Goal: Use online tool/utility

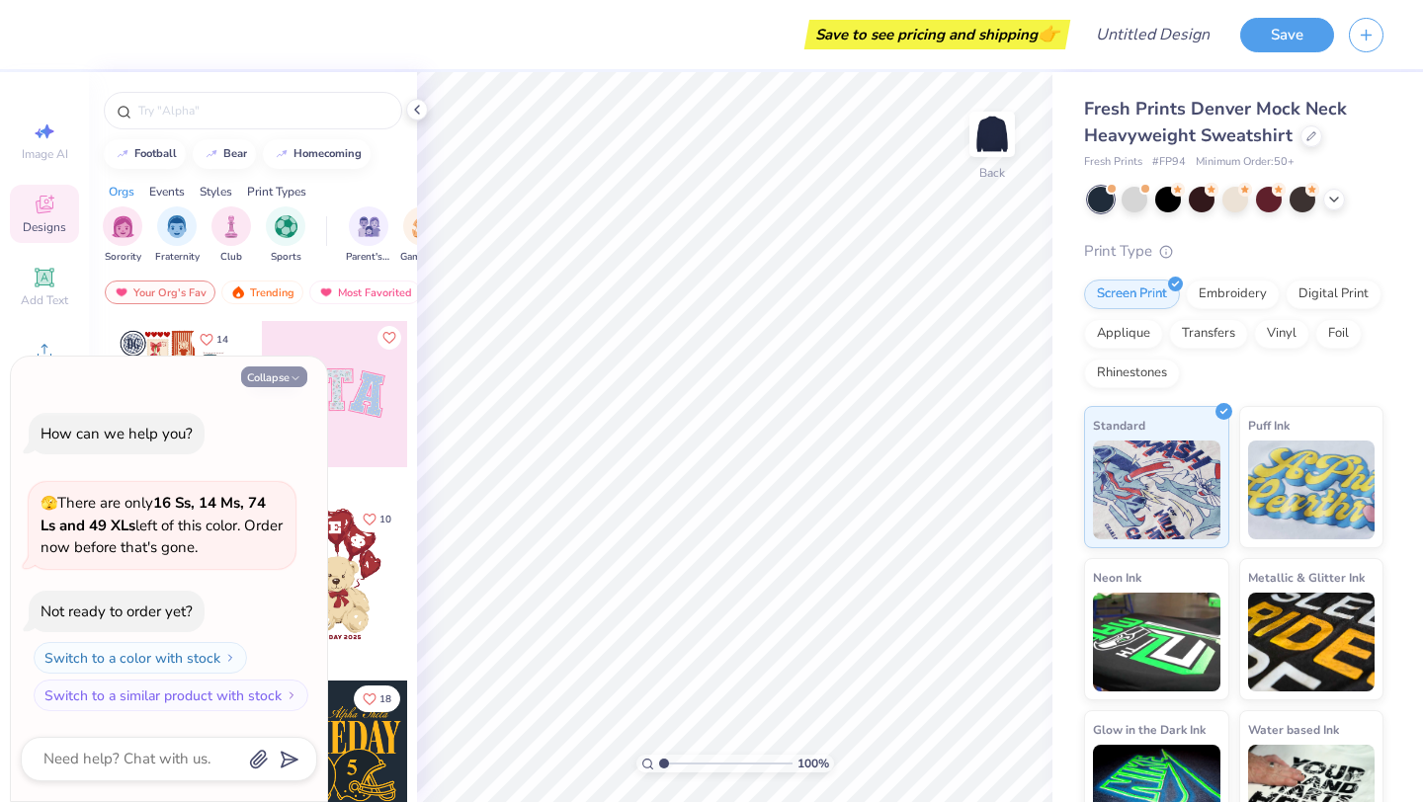
click at [297, 368] on button "Collapse" at bounding box center [274, 377] width 66 height 21
type textarea "x"
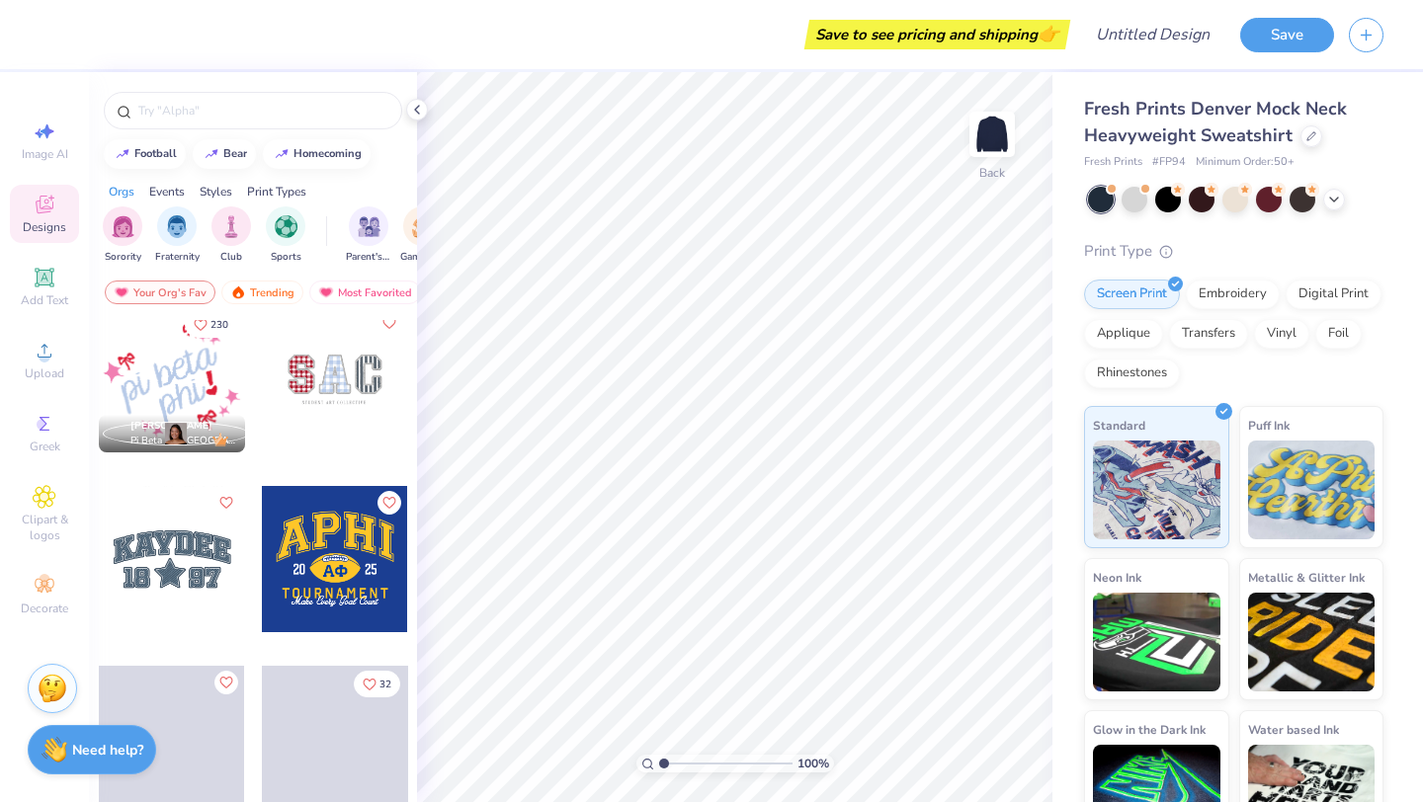
scroll to position [2893, 0]
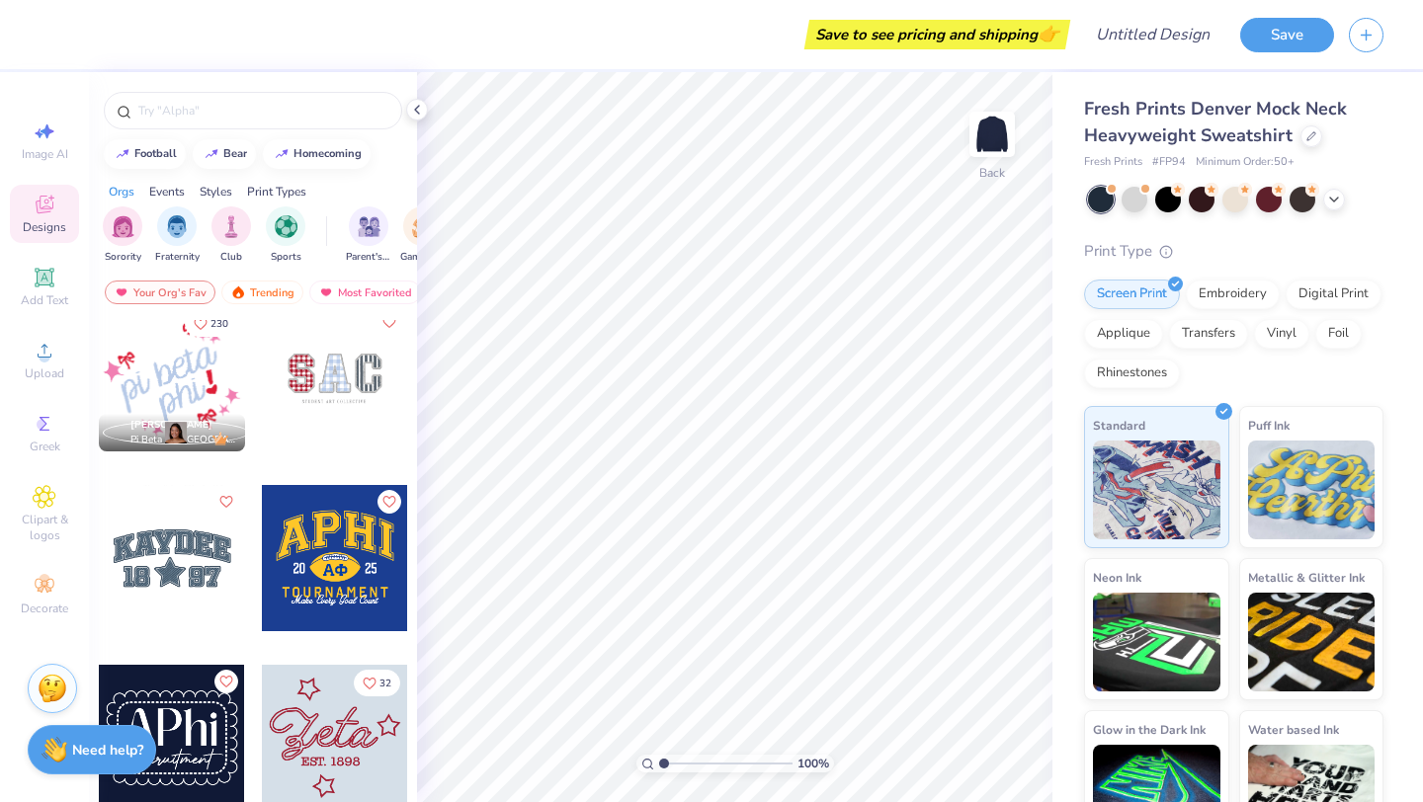
click at [334, 562] on div at bounding box center [335, 558] width 146 height 146
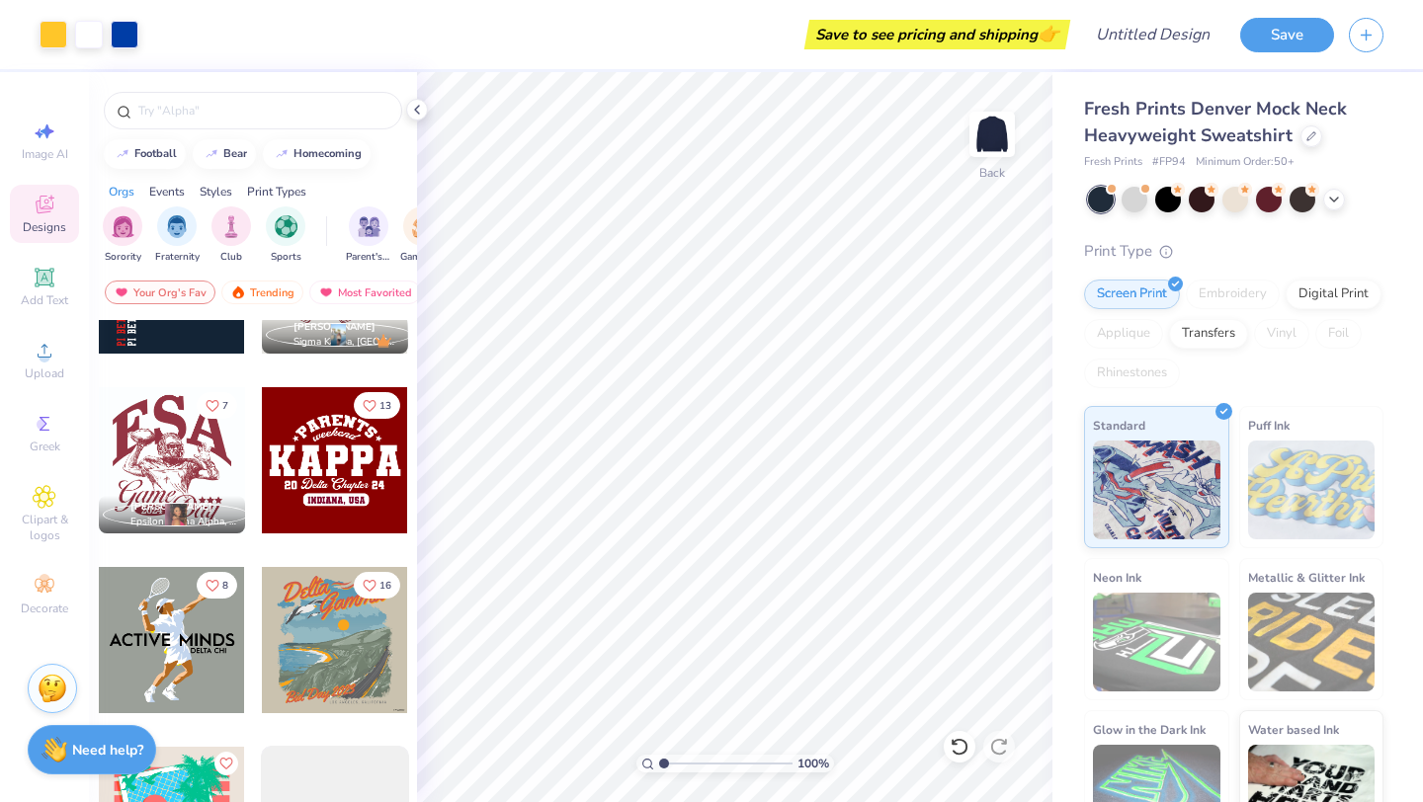
scroll to position [8208, 0]
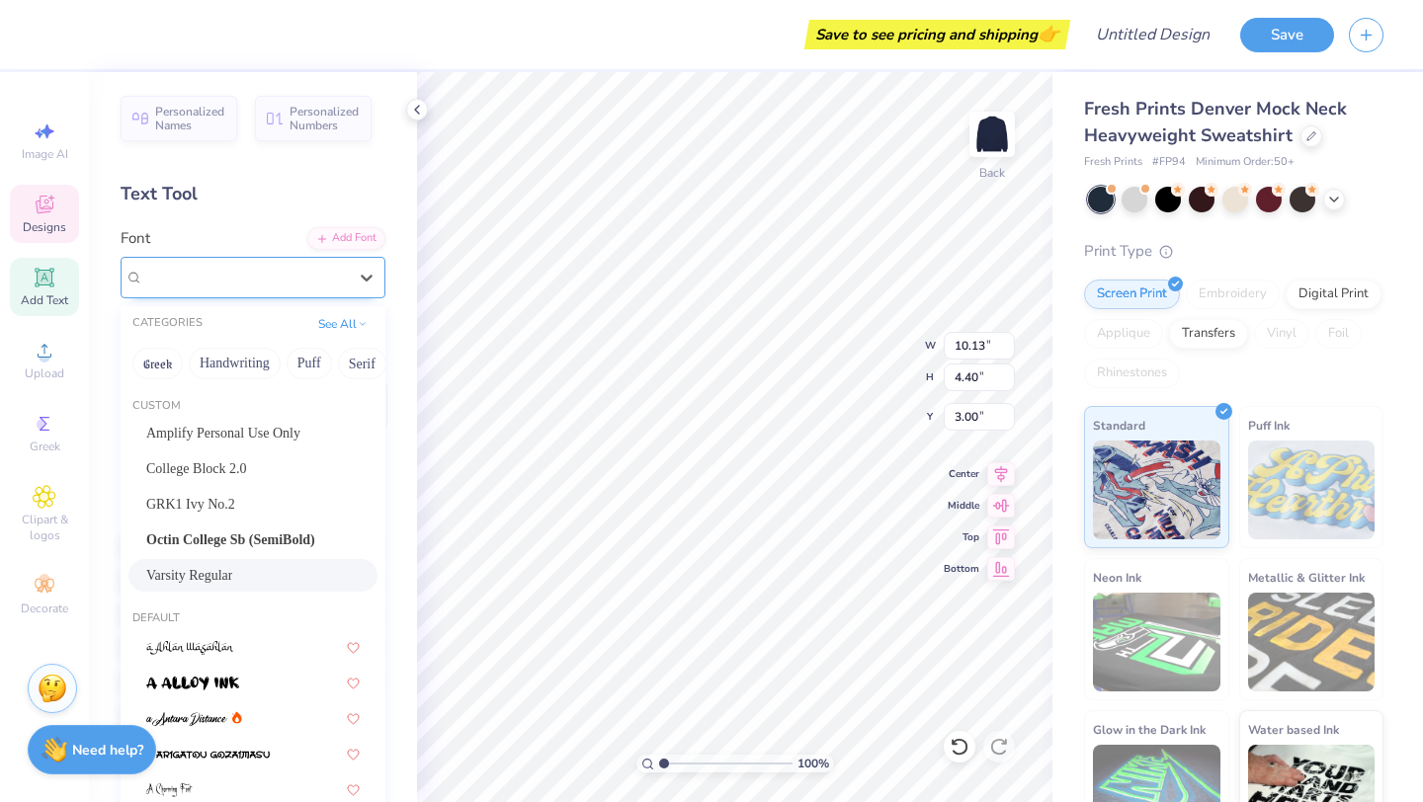
click at [336, 276] on div "Varsity Regular" at bounding box center [245, 277] width 208 height 31
click at [207, 536] on span "Octin College Sb (SemiBold)" at bounding box center [230, 540] width 169 height 21
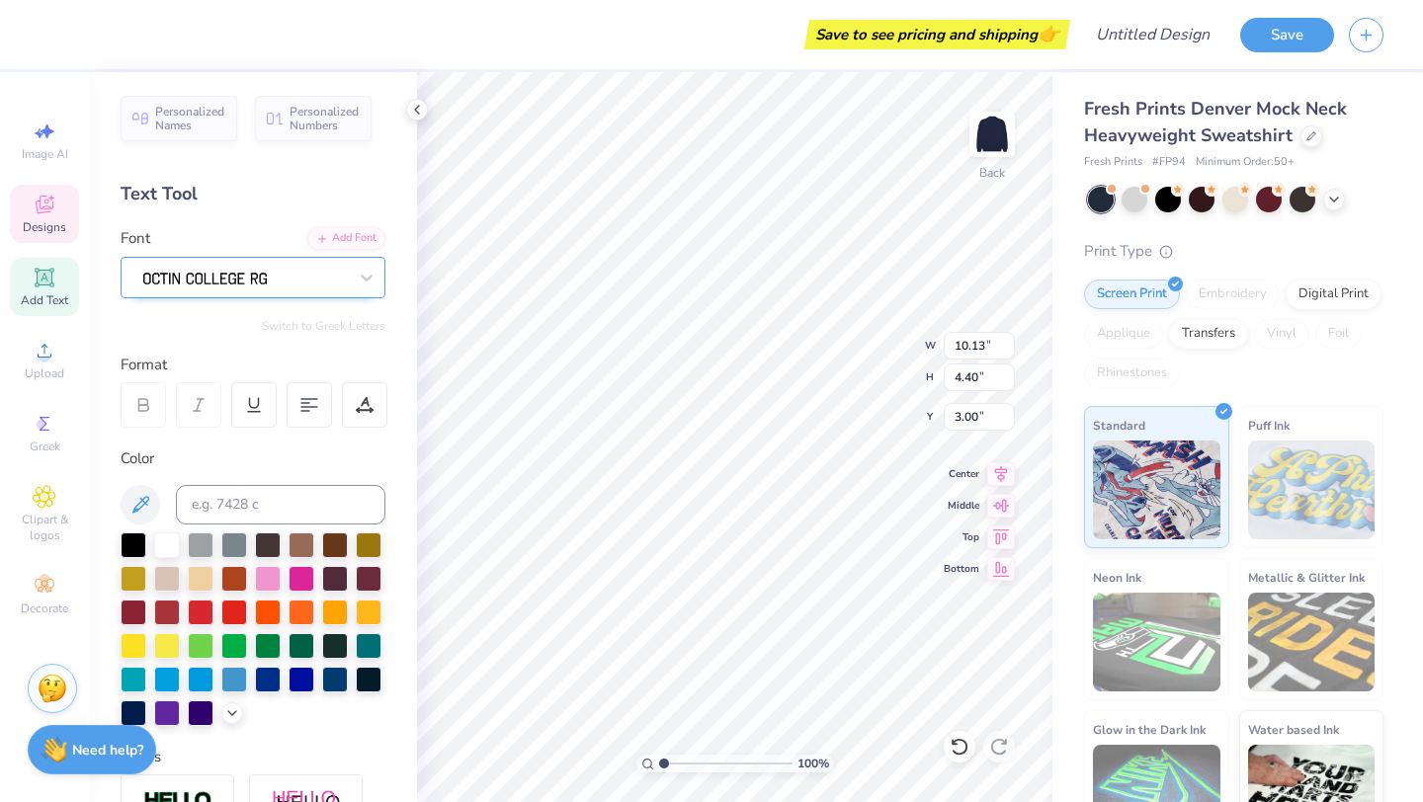
click at [234, 271] on div at bounding box center [245, 277] width 208 height 31
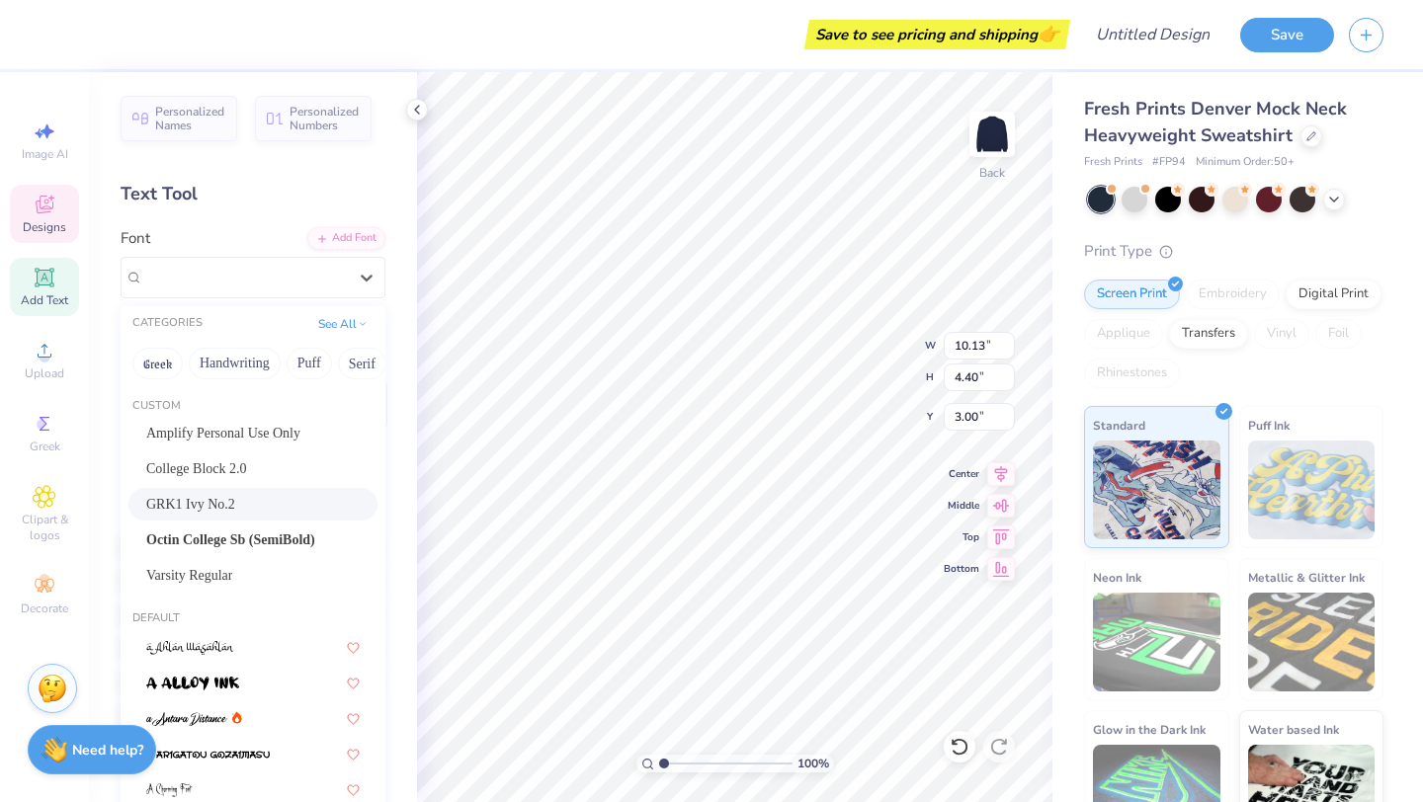
click at [198, 494] on span "GRK1 Ivy No.2" at bounding box center [190, 504] width 89 height 21
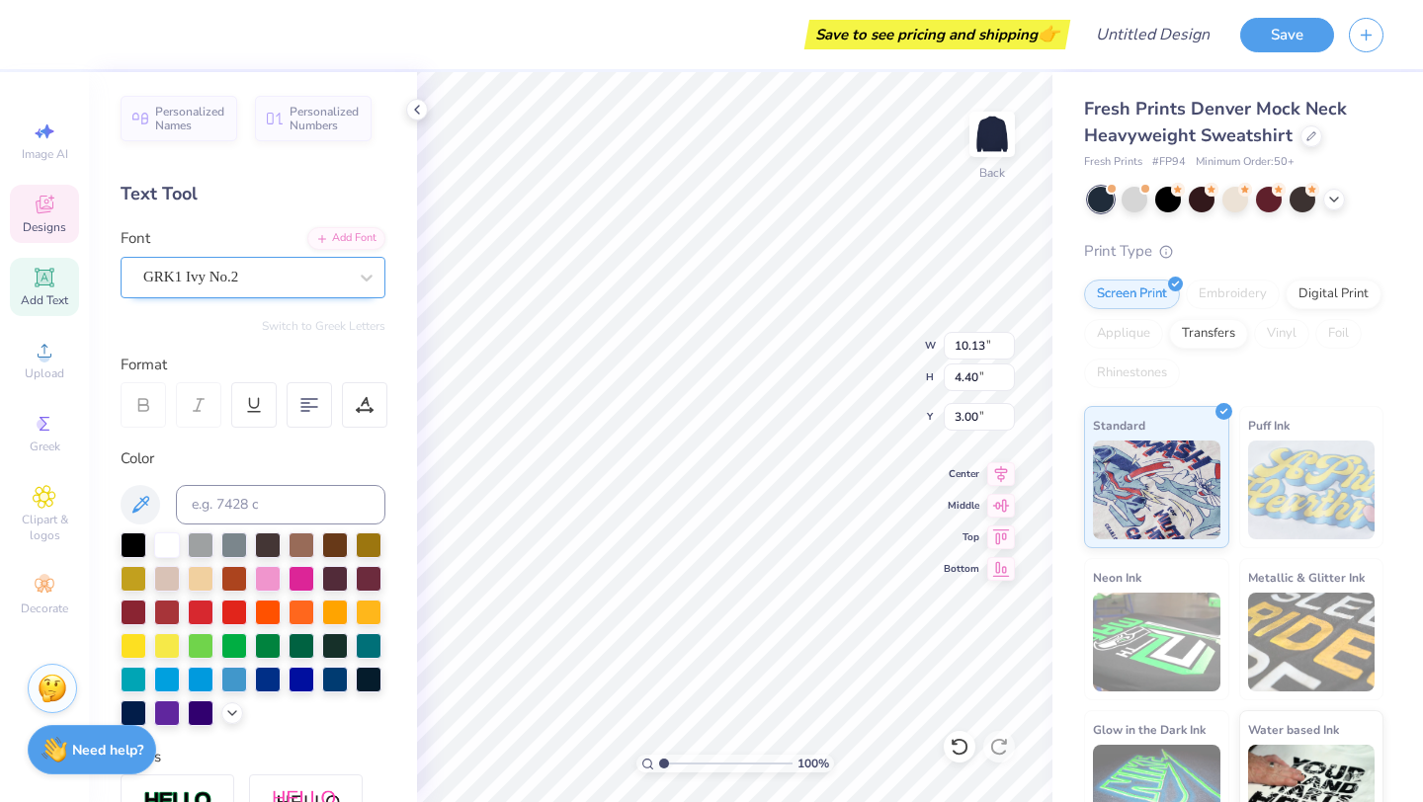
click at [259, 268] on div "GRK1 Ivy No.2" at bounding box center [245, 277] width 208 height 31
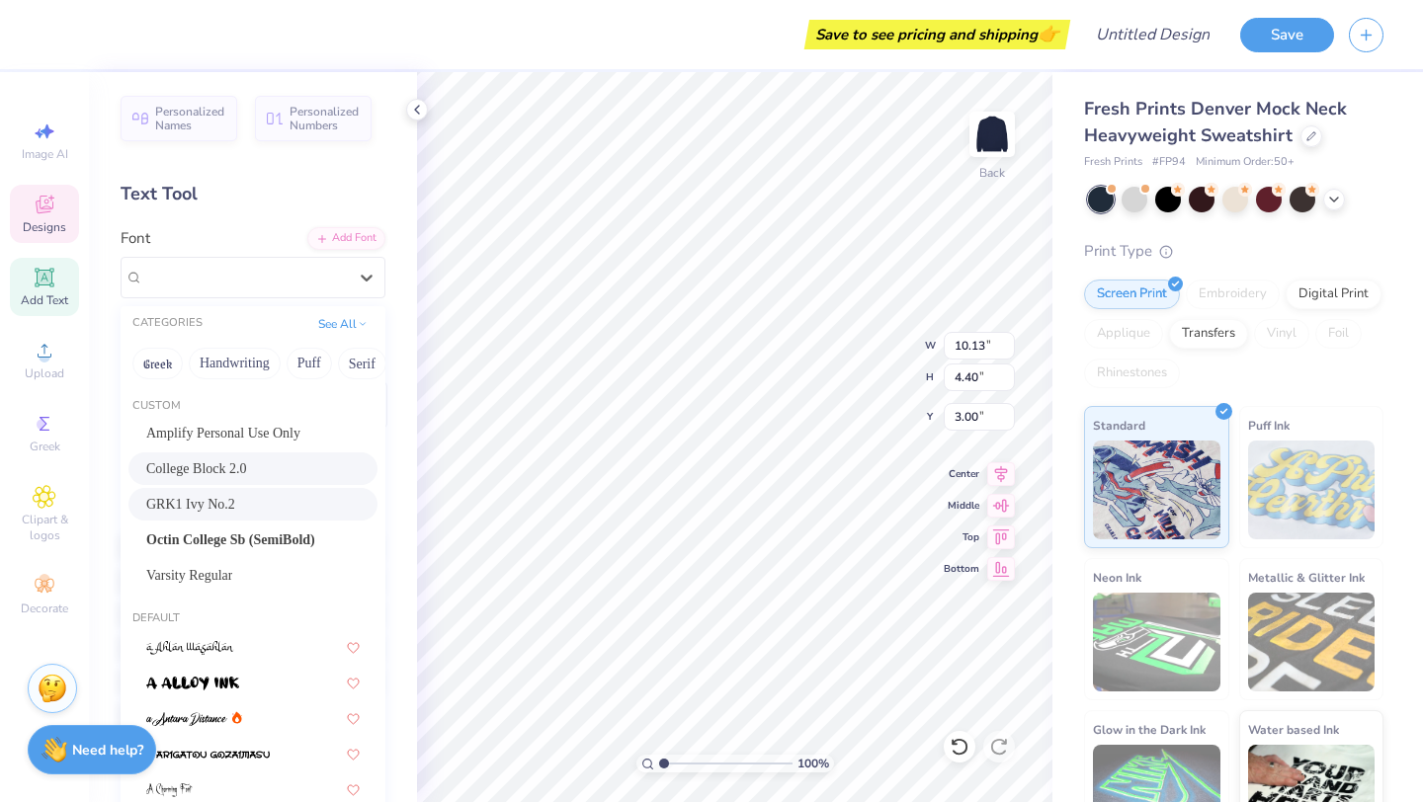
click at [224, 472] on span "College Block 2.0" at bounding box center [196, 469] width 101 height 21
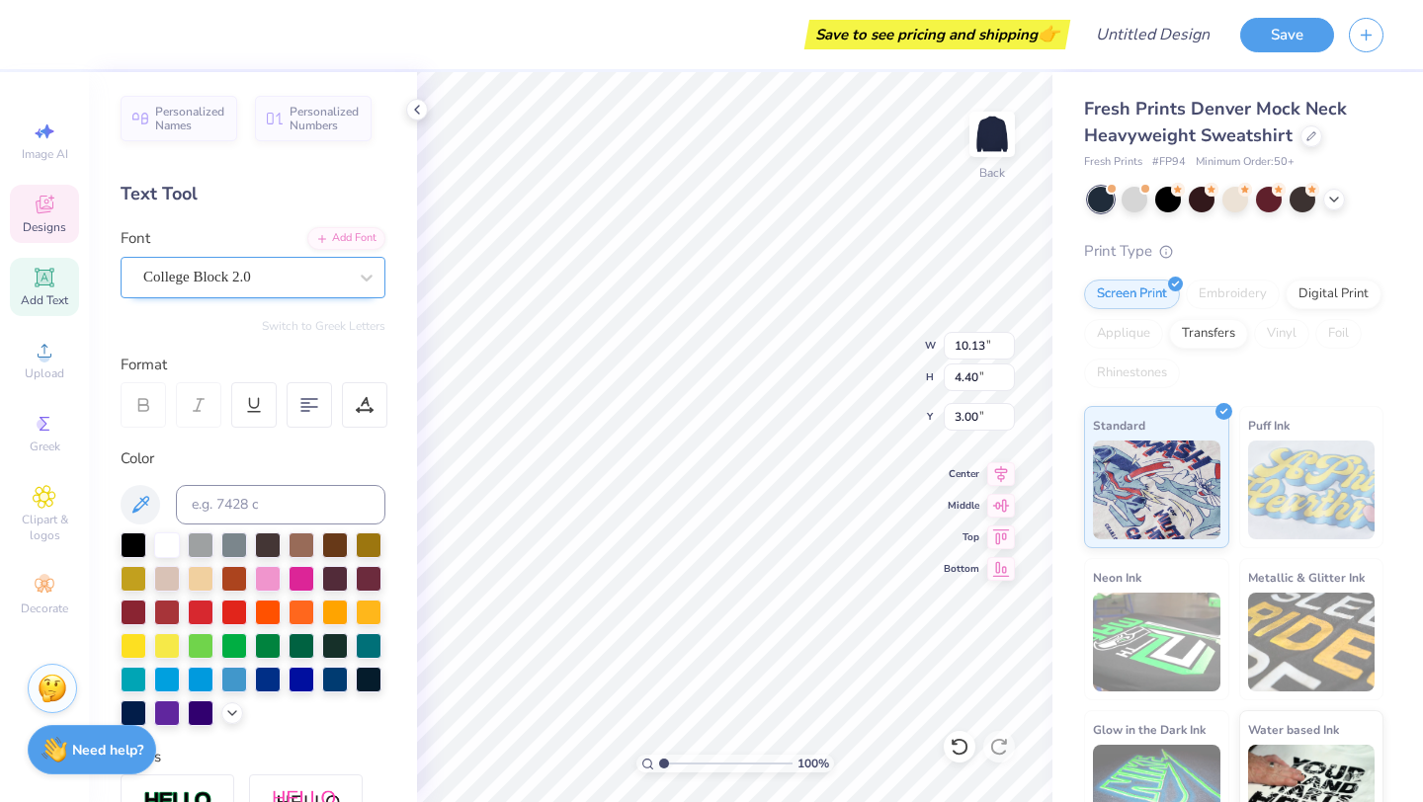
click at [243, 290] on div at bounding box center [245, 277] width 204 height 27
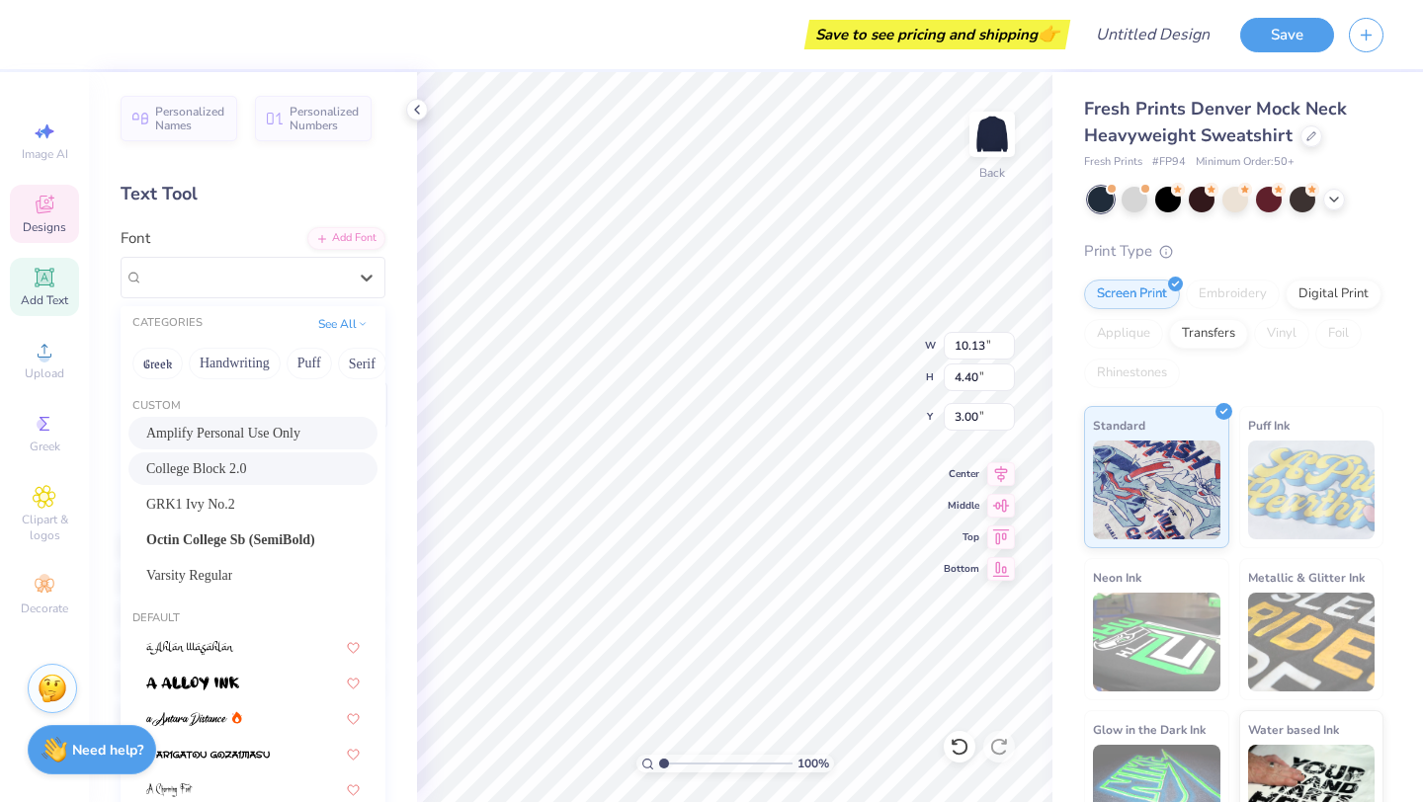
click at [236, 436] on span "Amplify Personal Use Only" at bounding box center [223, 433] width 154 height 21
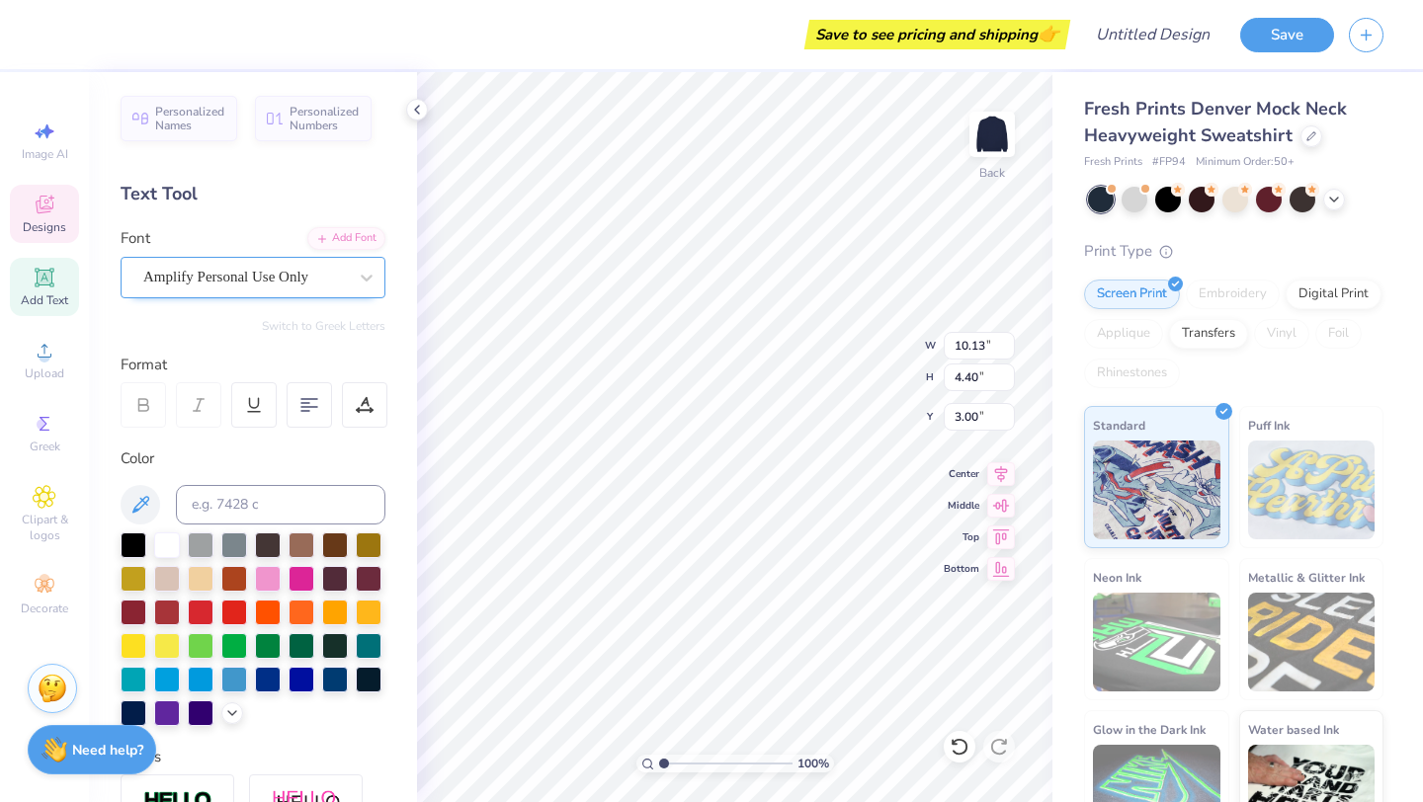
click at [243, 282] on div "Amplify Personal Use Only" at bounding box center [245, 277] width 208 height 31
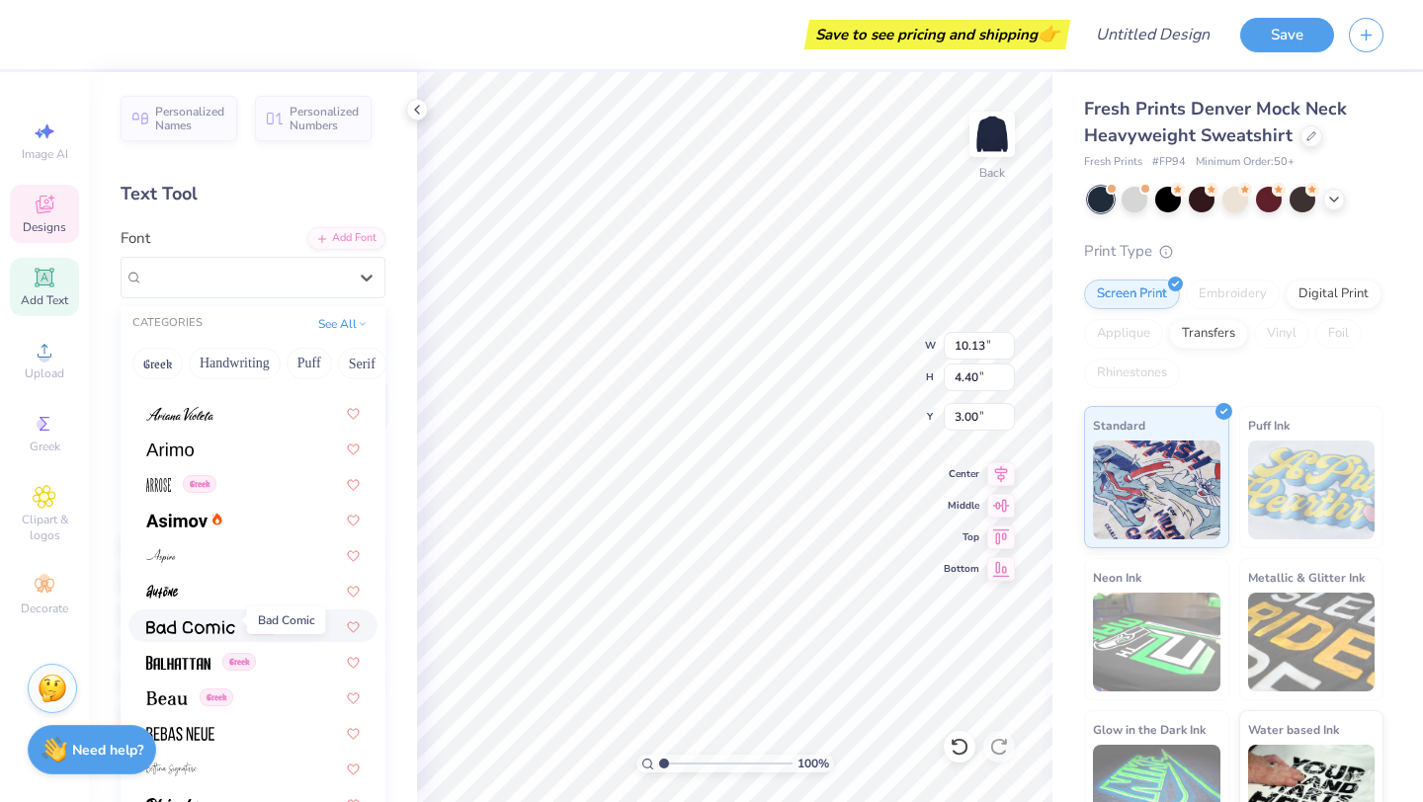
scroll to position [962, 0]
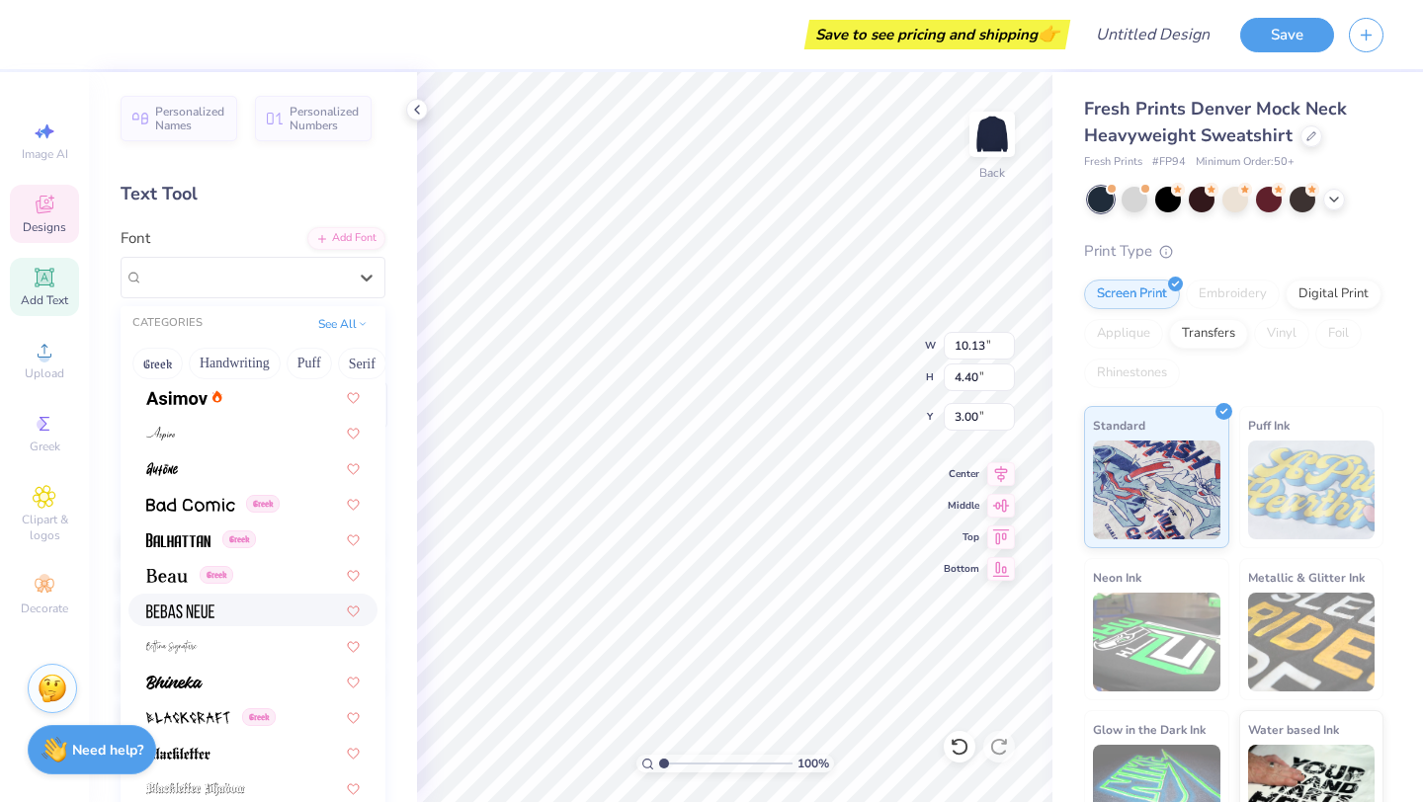
click at [193, 601] on span at bounding box center [180, 610] width 68 height 21
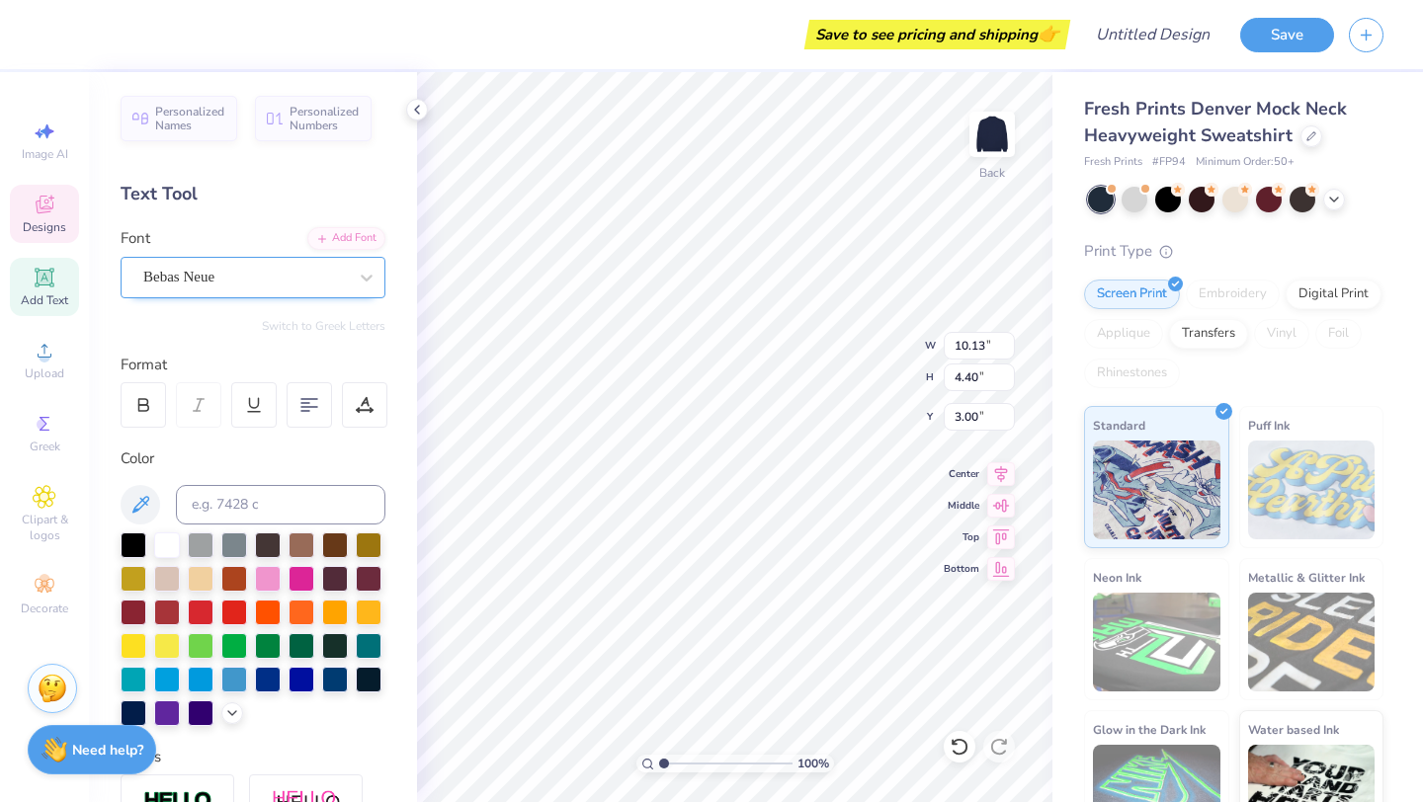
click at [260, 274] on div "Bebas Neue" at bounding box center [245, 277] width 208 height 31
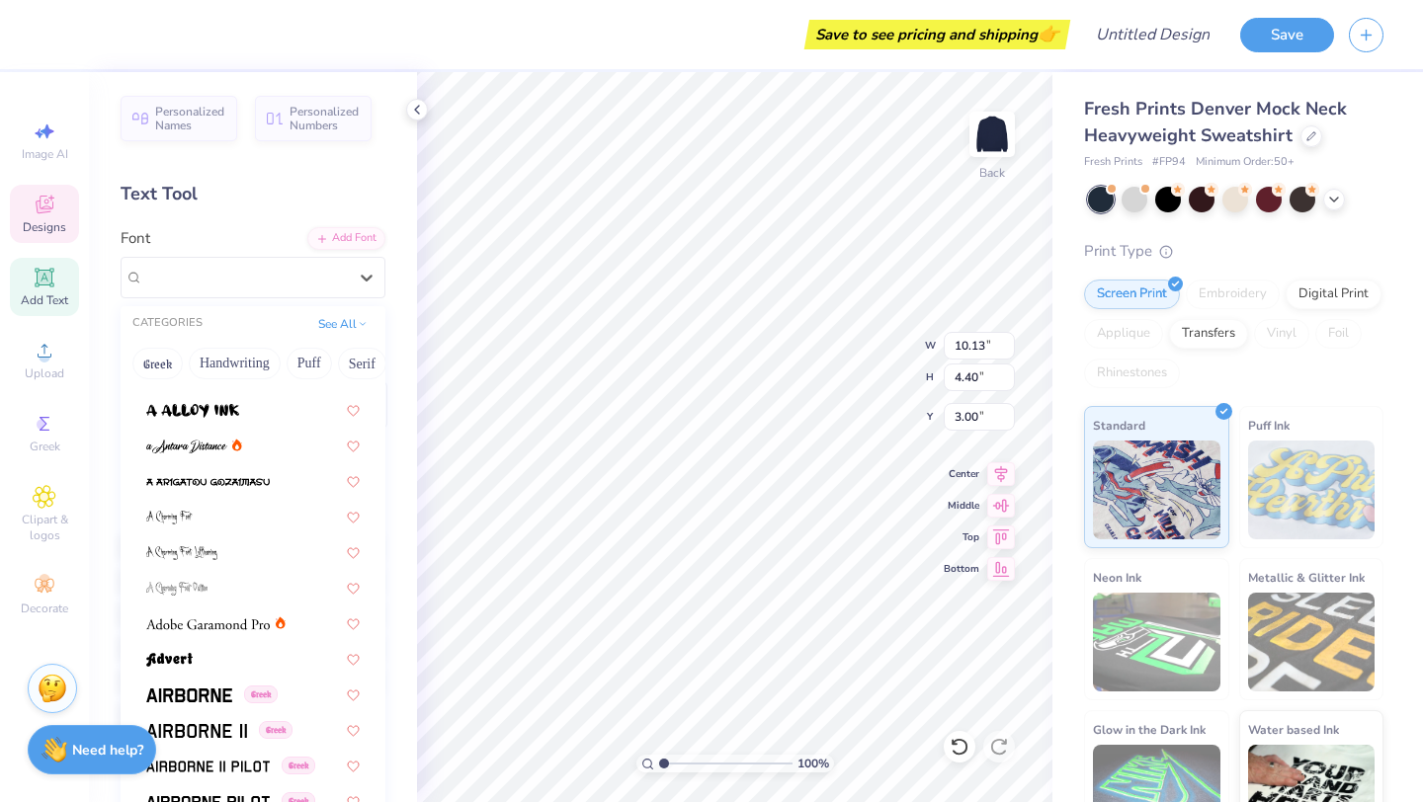
scroll to position [0, 0]
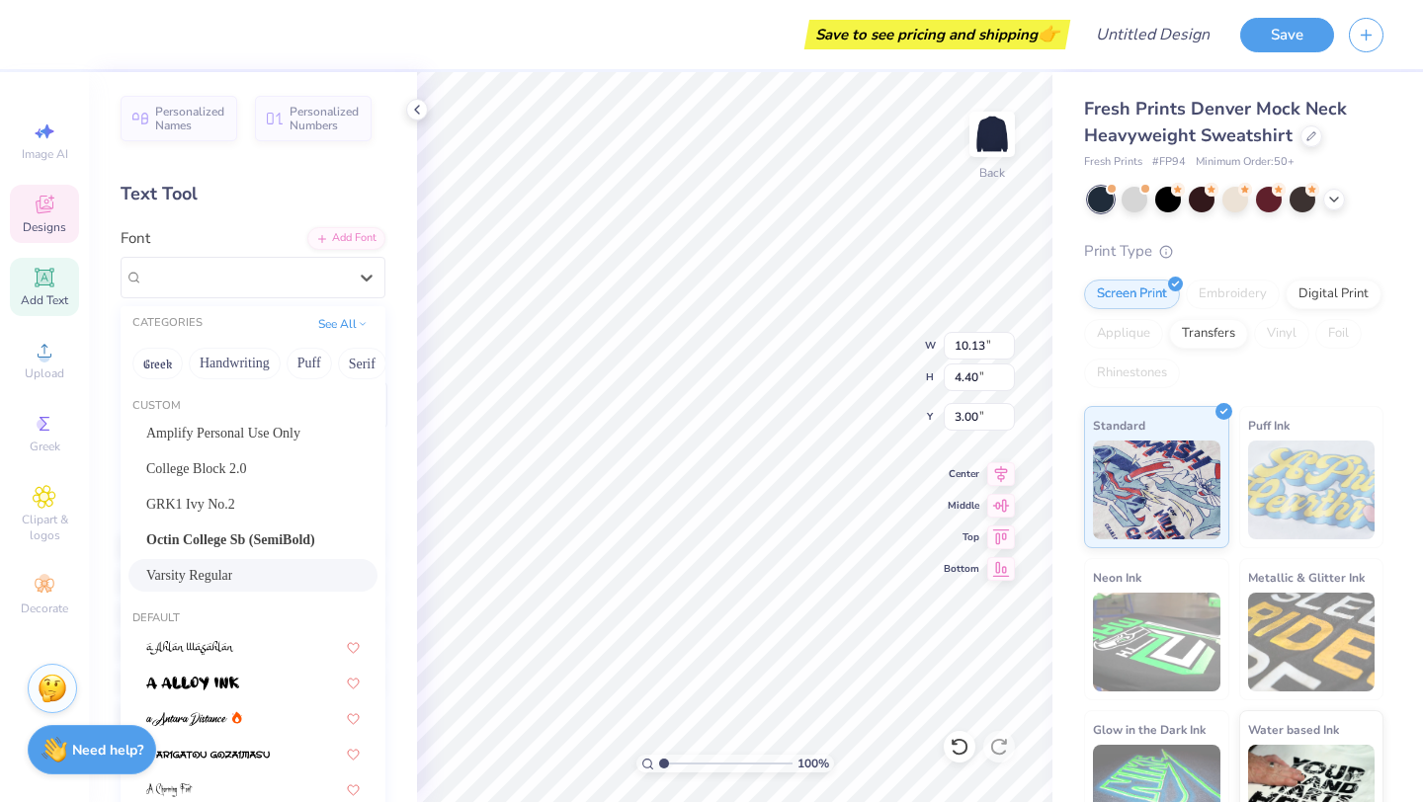
click at [204, 585] on span "Varsity Regular" at bounding box center [189, 575] width 86 height 21
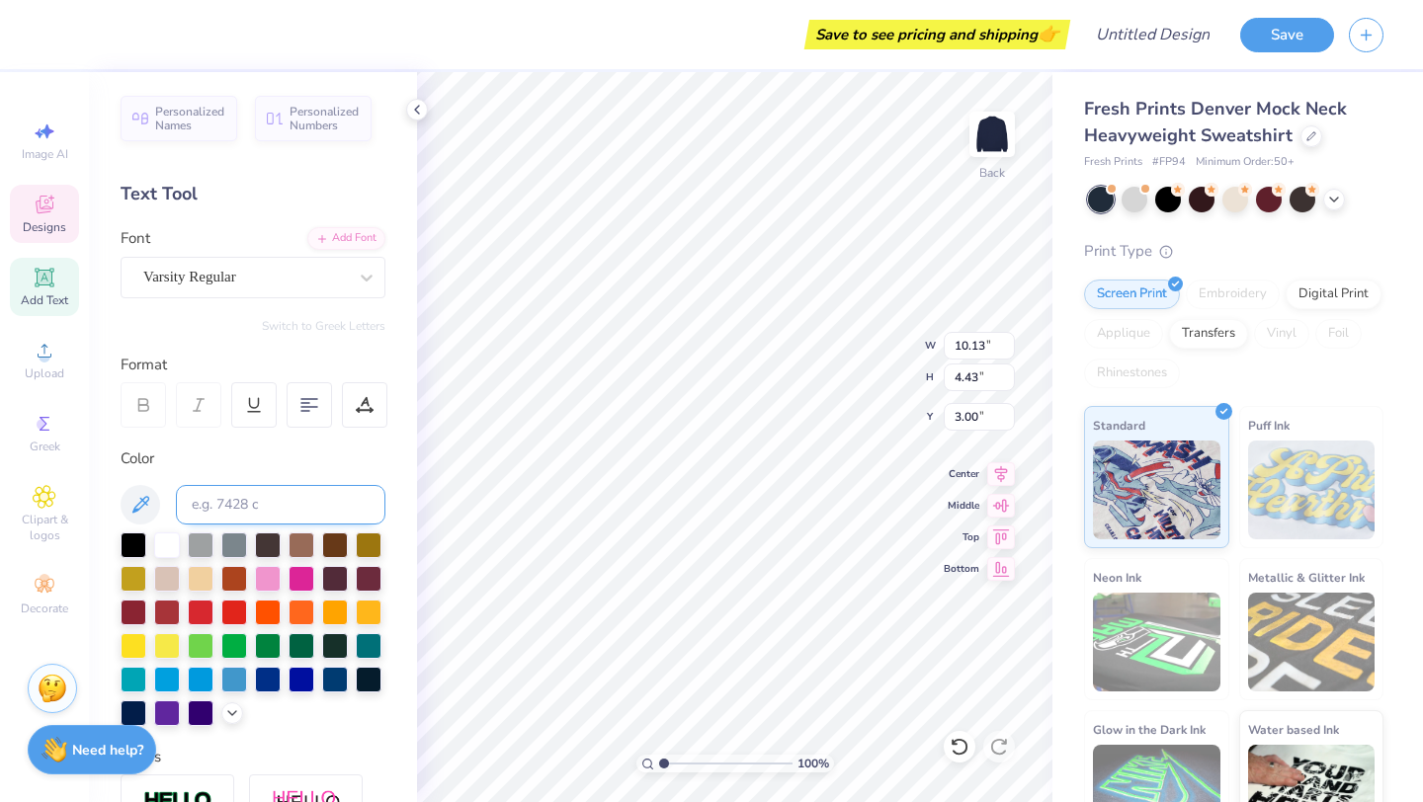
type input "4.43"
type input "11.60"
type input "5.07"
type input "1.56"
type input "2.09"
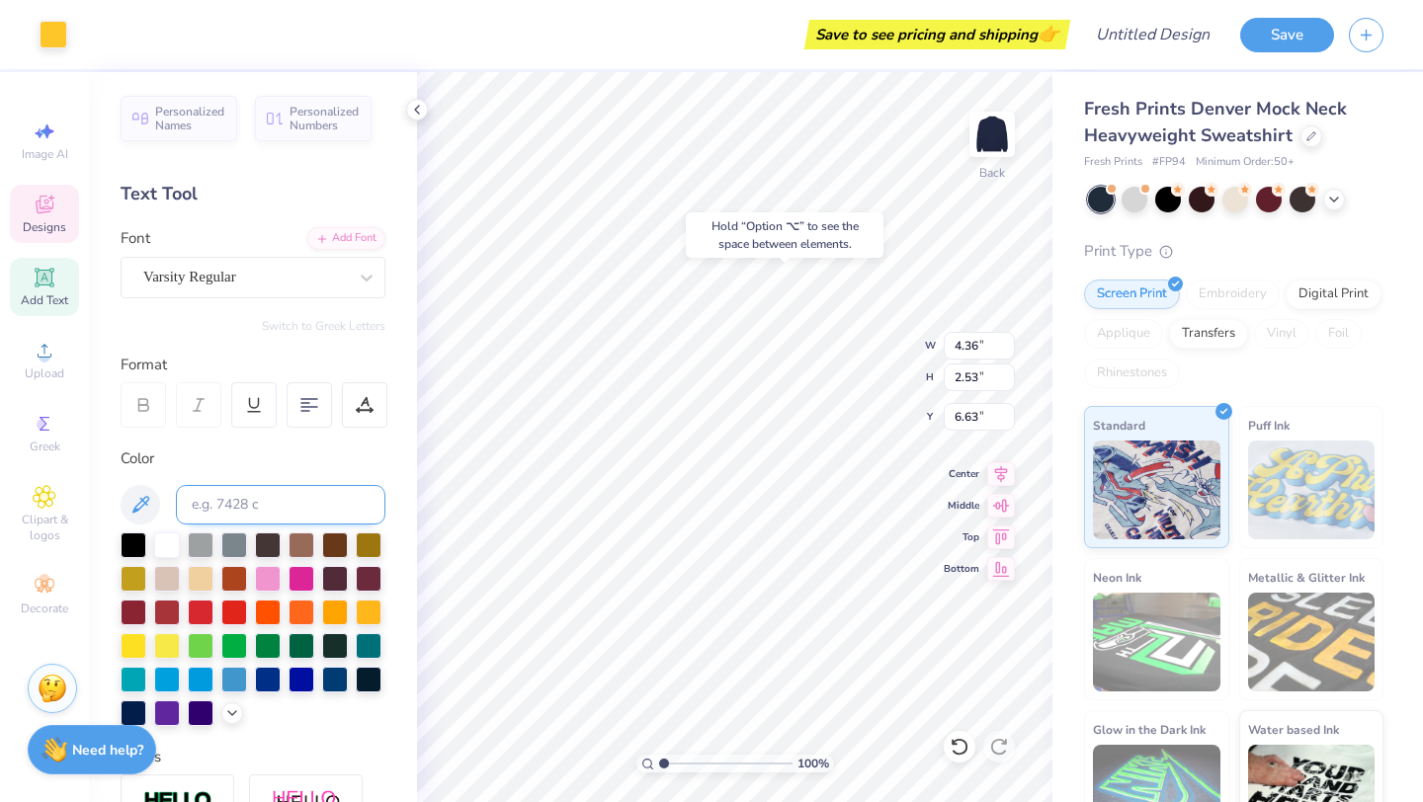
type input "1.02"
click at [962, 748] on icon at bounding box center [960, 747] width 20 height 20
type input "7.65"
click at [962, 748] on icon at bounding box center [960, 747] width 20 height 20
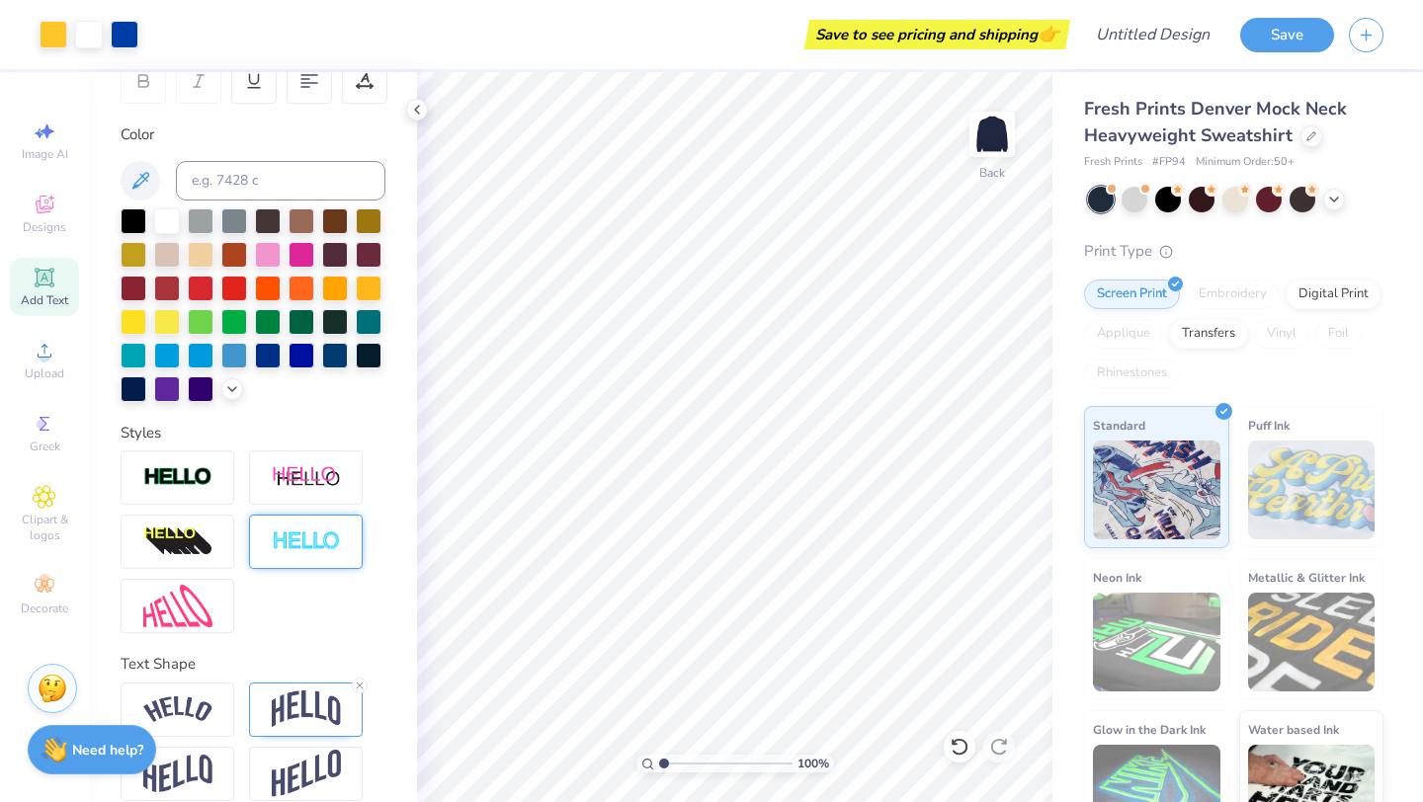
scroll to position [346, 0]
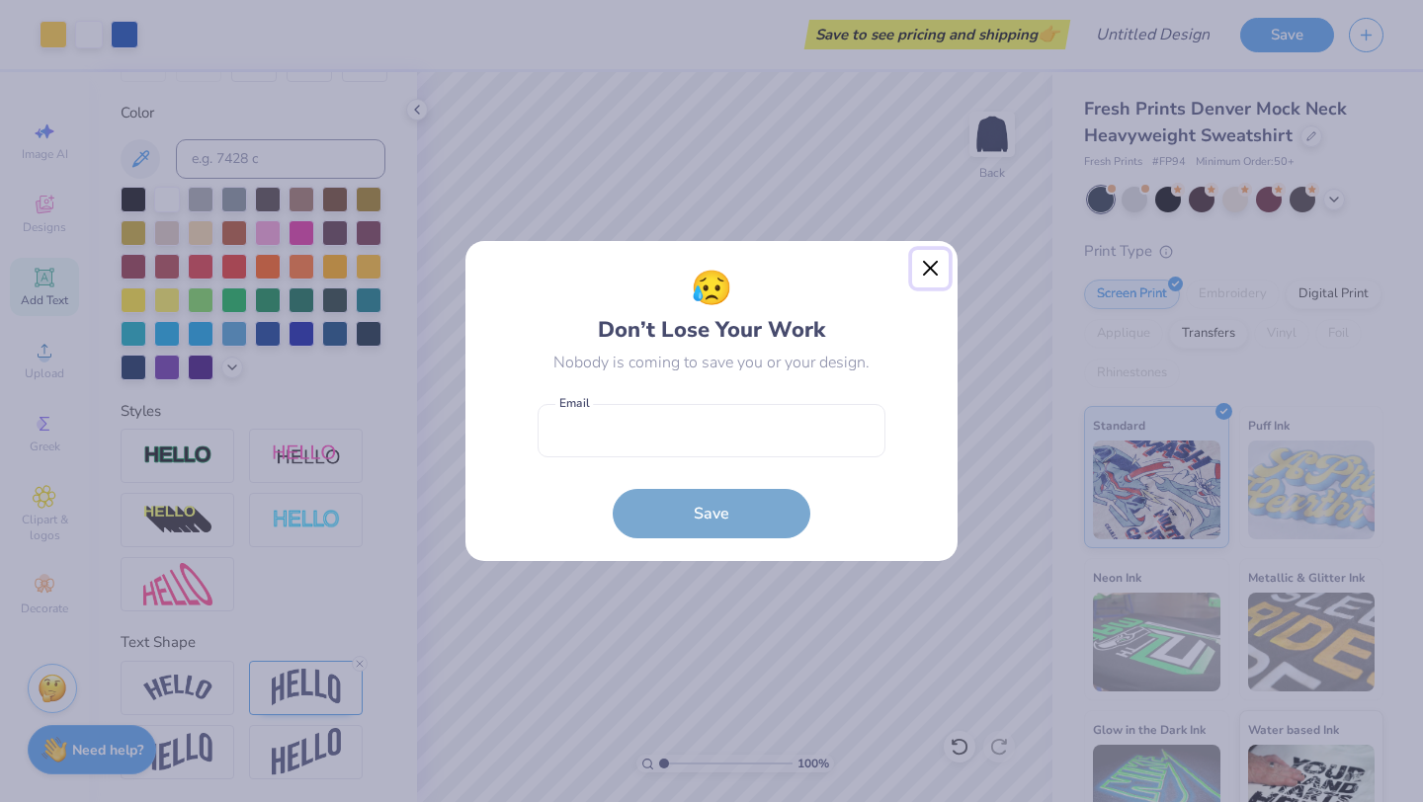
click at [928, 273] on button "Close" at bounding box center [931, 269] width 38 height 38
